Goal: Navigation & Orientation: Find specific page/section

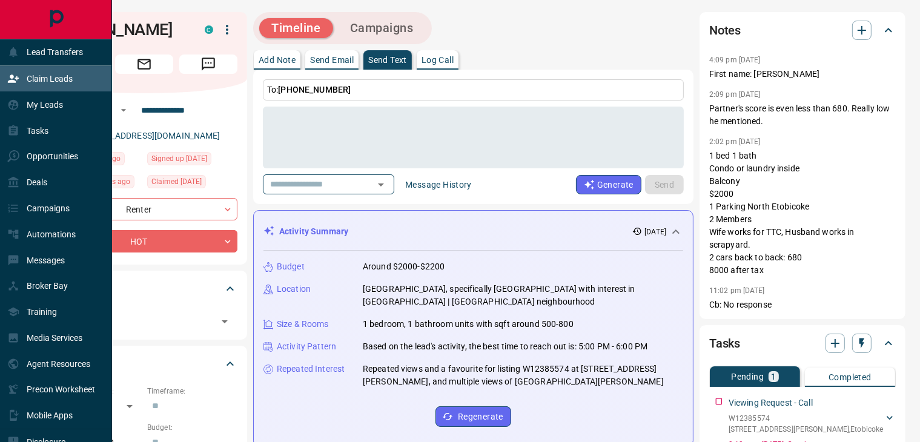
click at [14, 84] on icon at bounding box center [13, 79] width 12 height 12
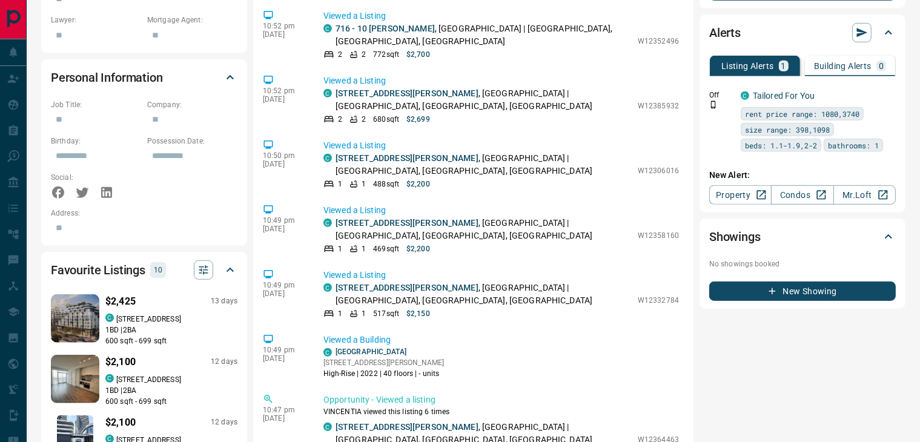
scroll to position [446, 0]
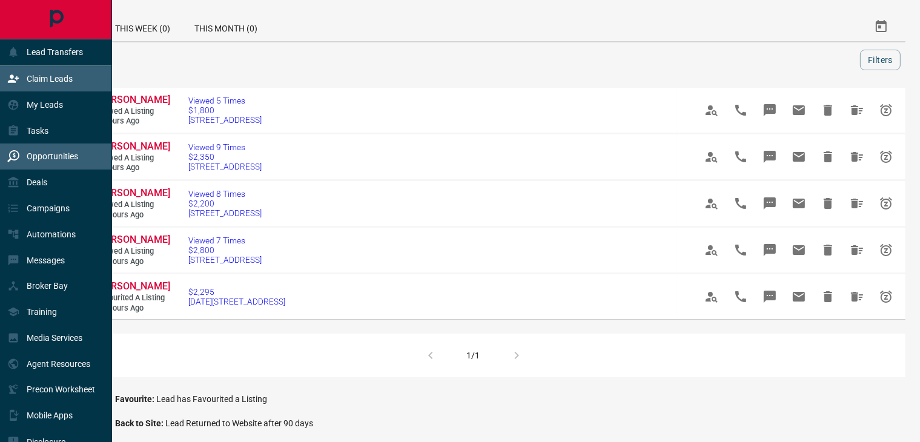
click at [86, 68] on div "Claim Leads" at bounding box center [56, 79] width 112 height 26
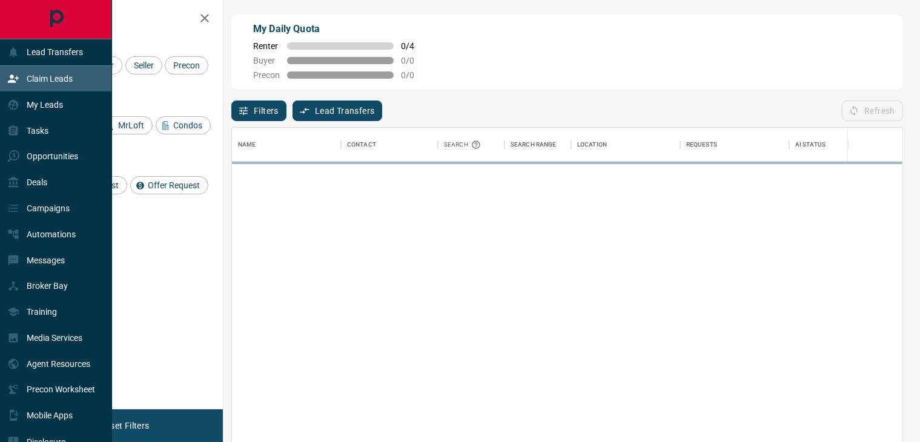
scroll to position [324, 660]
